Goal: Information Seeking & Learning: Learn about a topic

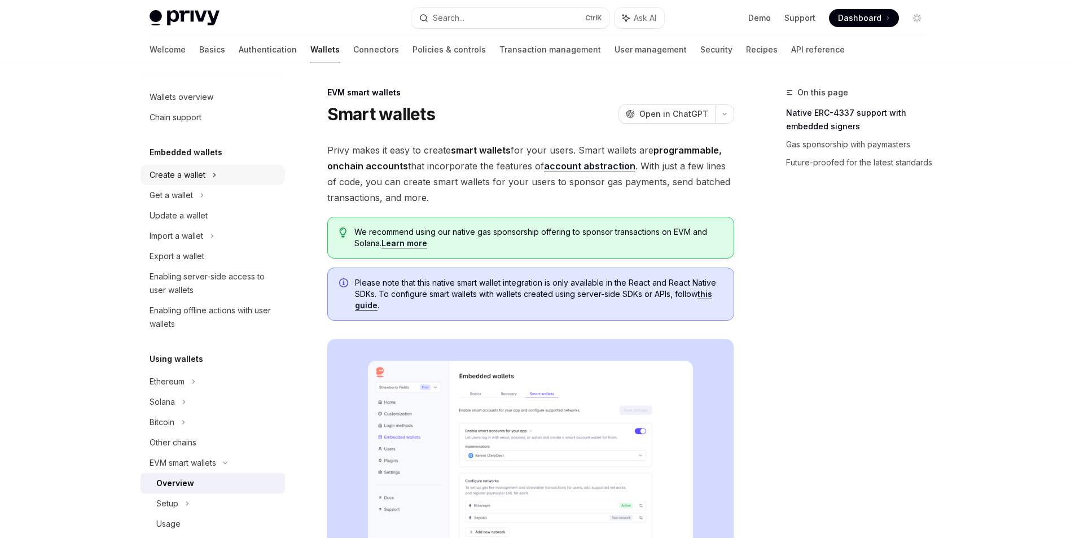
click at [196, 181] on div "Create a wallet" at bounding box center [178, 175] width 56 height 14
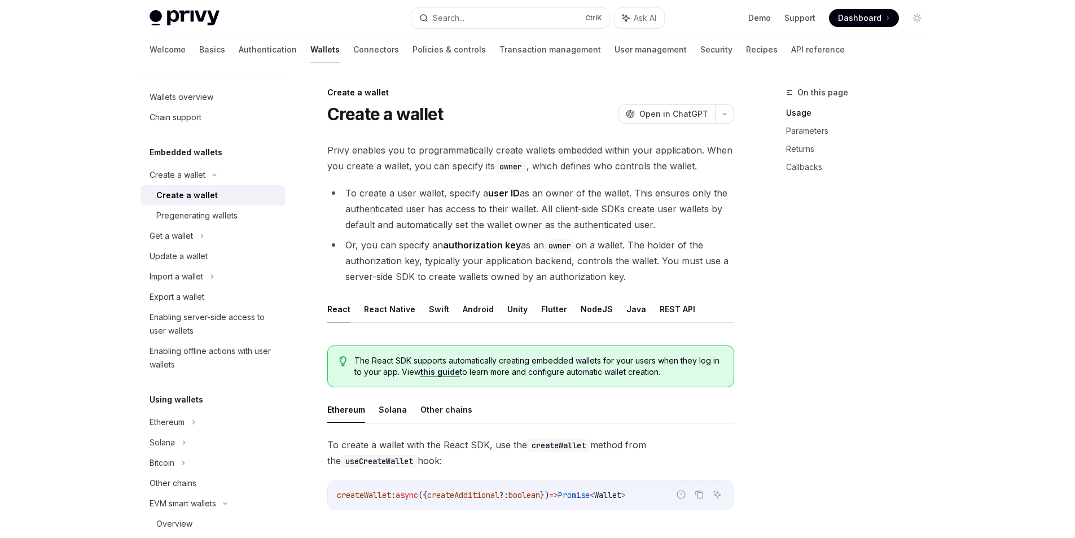
click at [206, 199] on div "Create a wallet" at bounding box center [186, 195] width 61 height 14
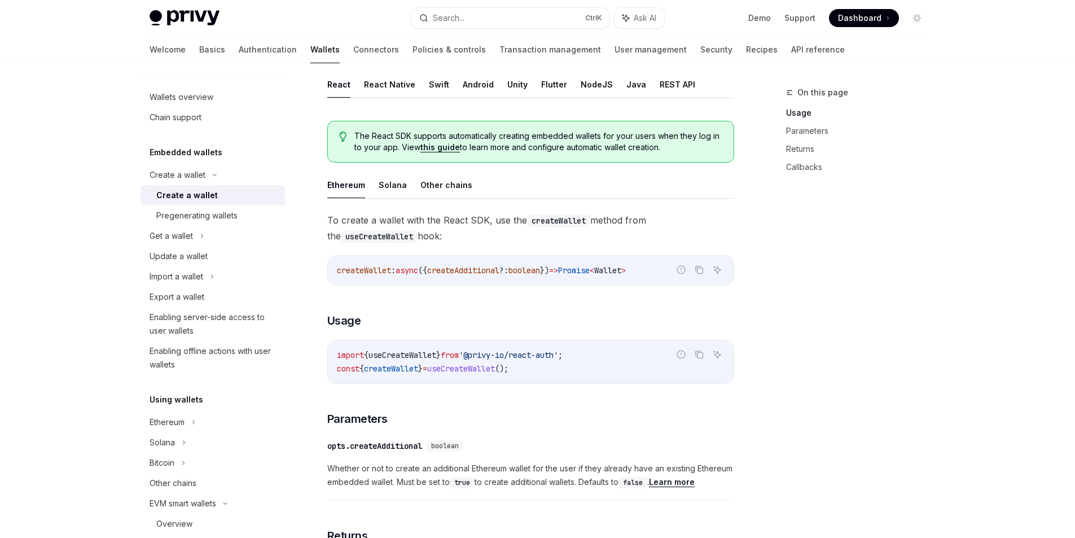
scroll to position [226, 0]
click at [199, 212] on div "Pregenerating wallets" at bounding box center [196, 216] width 81 height 14
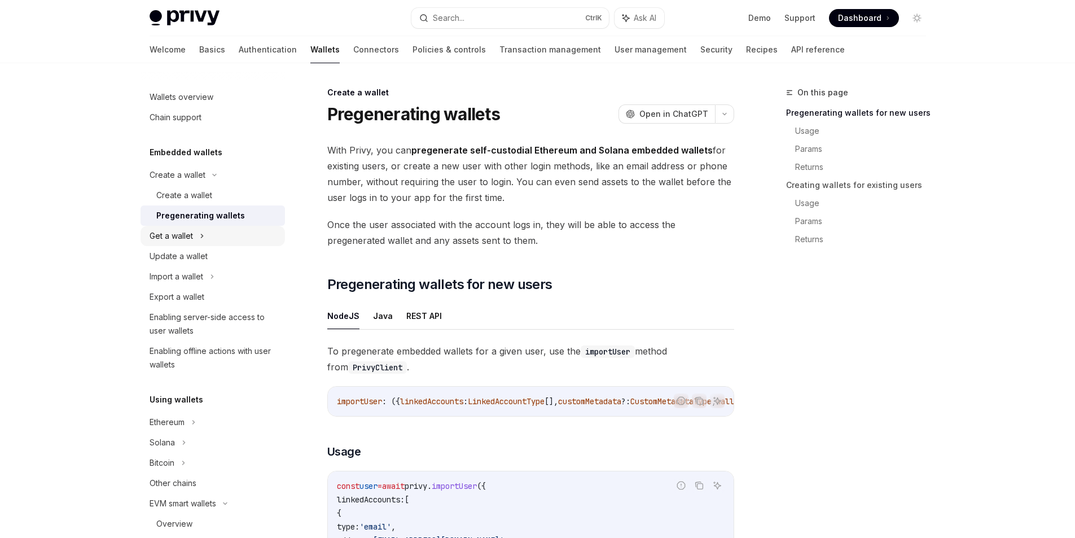
click at [181, 237] on div "Get a wallet" at bounding box center [171, 236] width 43 height 14
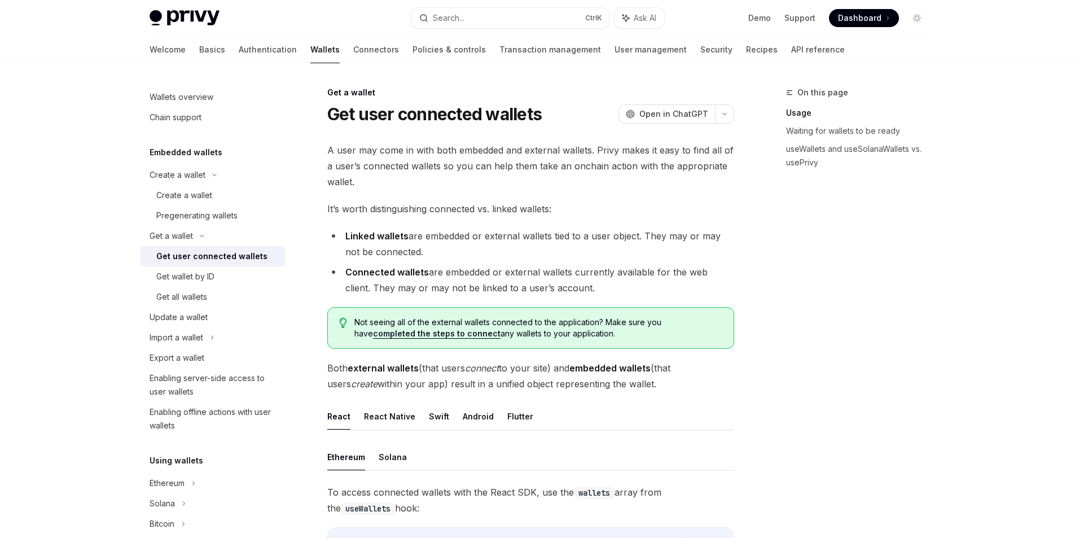
click at [184, 254] on div "Get user connected wallets" at bounding box center [211, 256] width 111 height 14
click at [187, 270] on div "Get wallet by ID" at bounding box center [185, 277] width 58 height 14
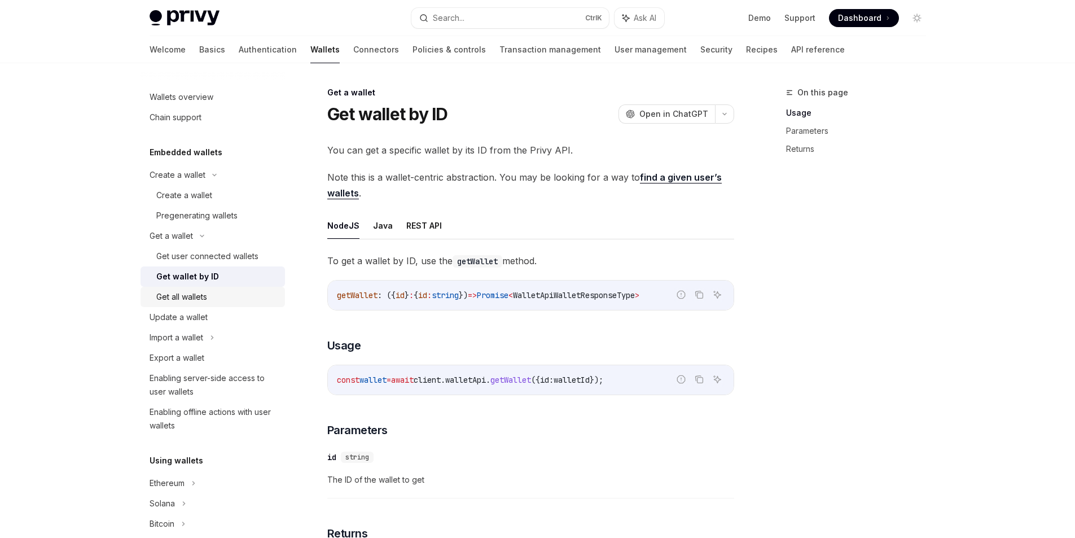
click at [193, 297] on div "Get all wallets" at bounding box center [181, 297] width 51 height 14
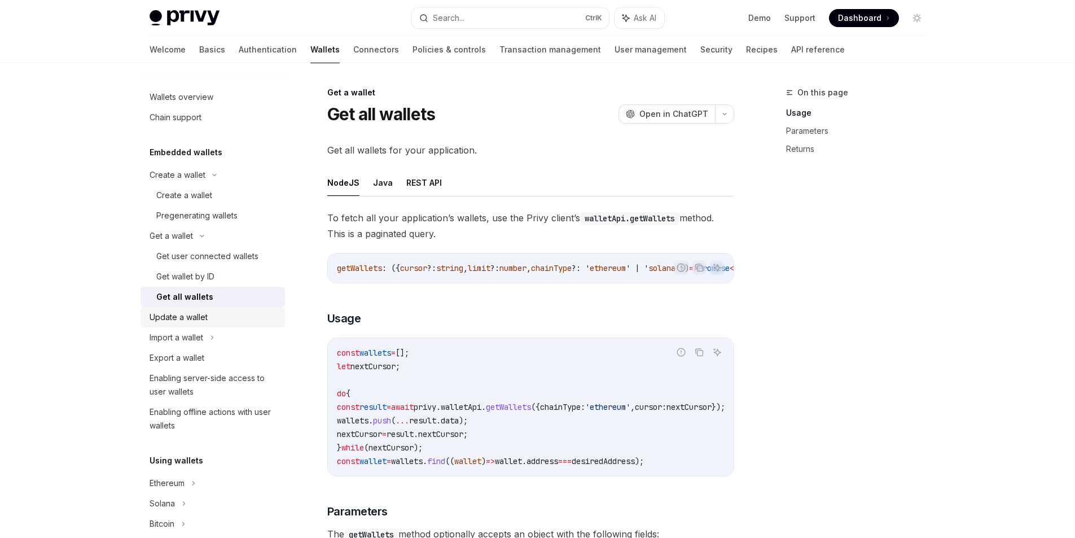
click at [195, 317] on div "Update a wallet" at bounding box center [179, 317] width 58 height 14
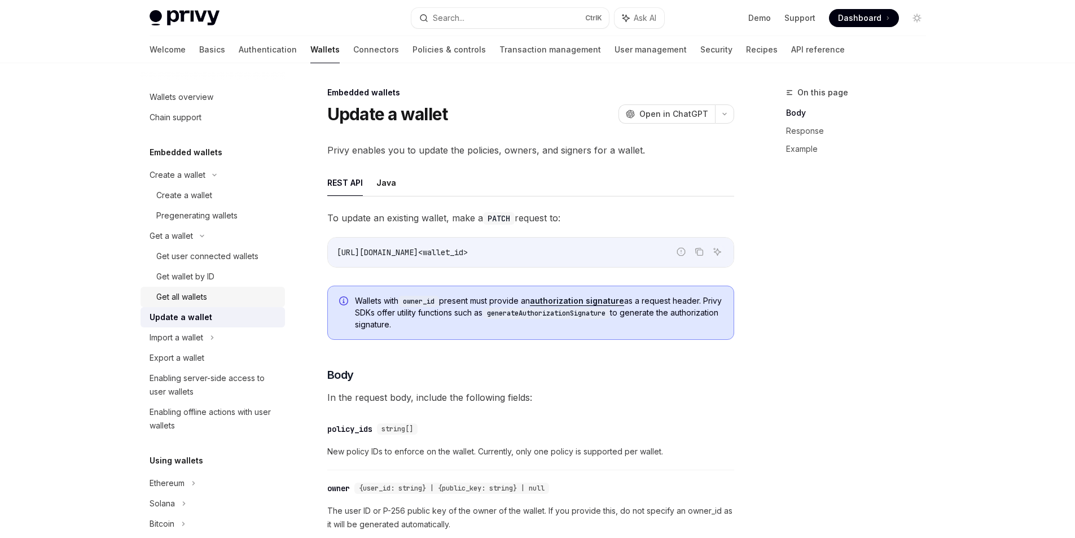
click at [192, 301] on div "Get all wallets" at bounding box center [181, 297] width 51 height 14
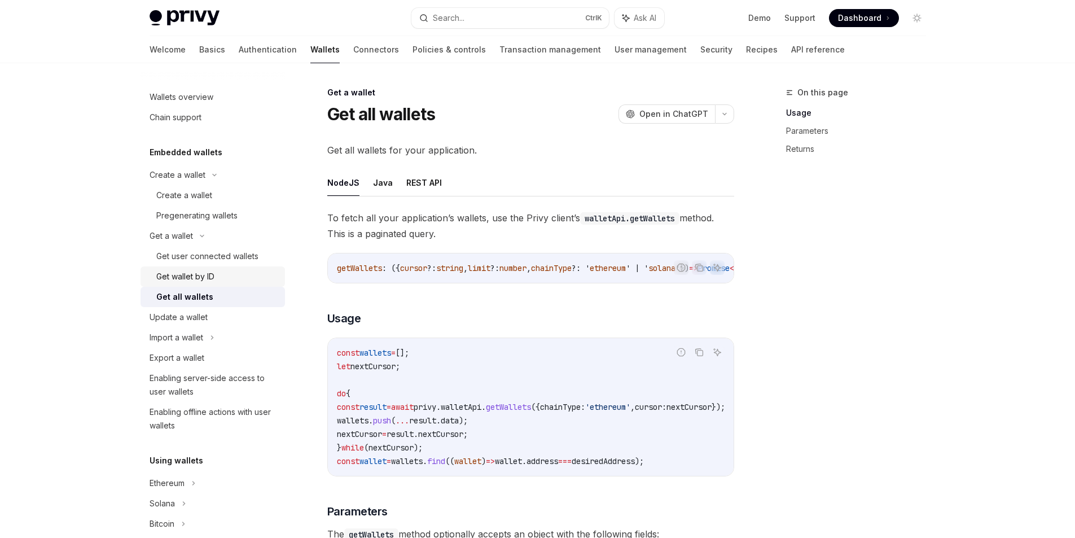
click at [190, 283] on div "Get wallet by ID" at bounding box center [185, 277] width 58 height 14
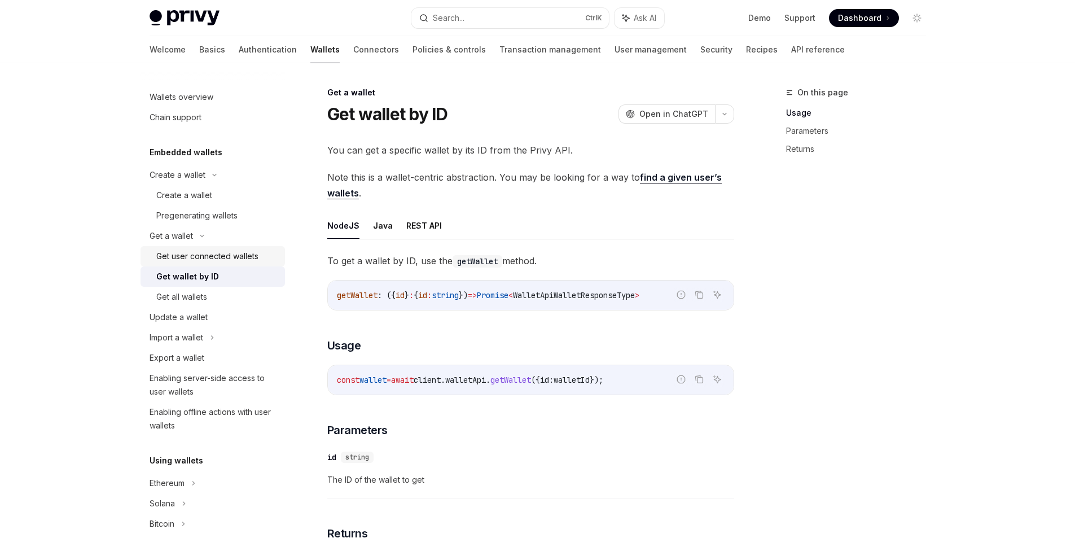
click at [197, 261] on div "Get user connected wallets" at bounding box center [207, 256] width 102 height 14
type textarea "*"
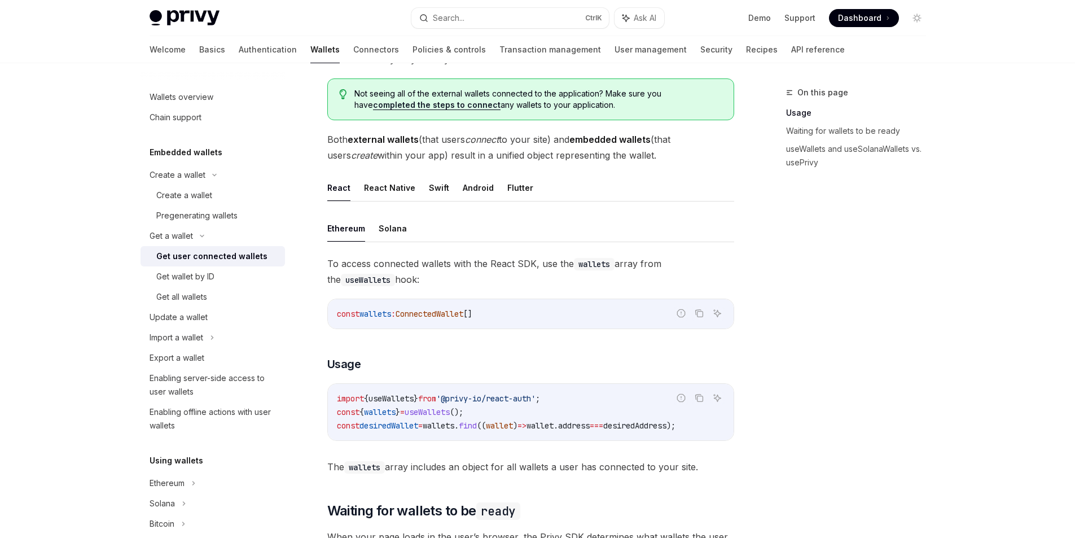
scroll to position [226, 0]
